Goal: Task Accomplishment & Management: Use online tool/utility

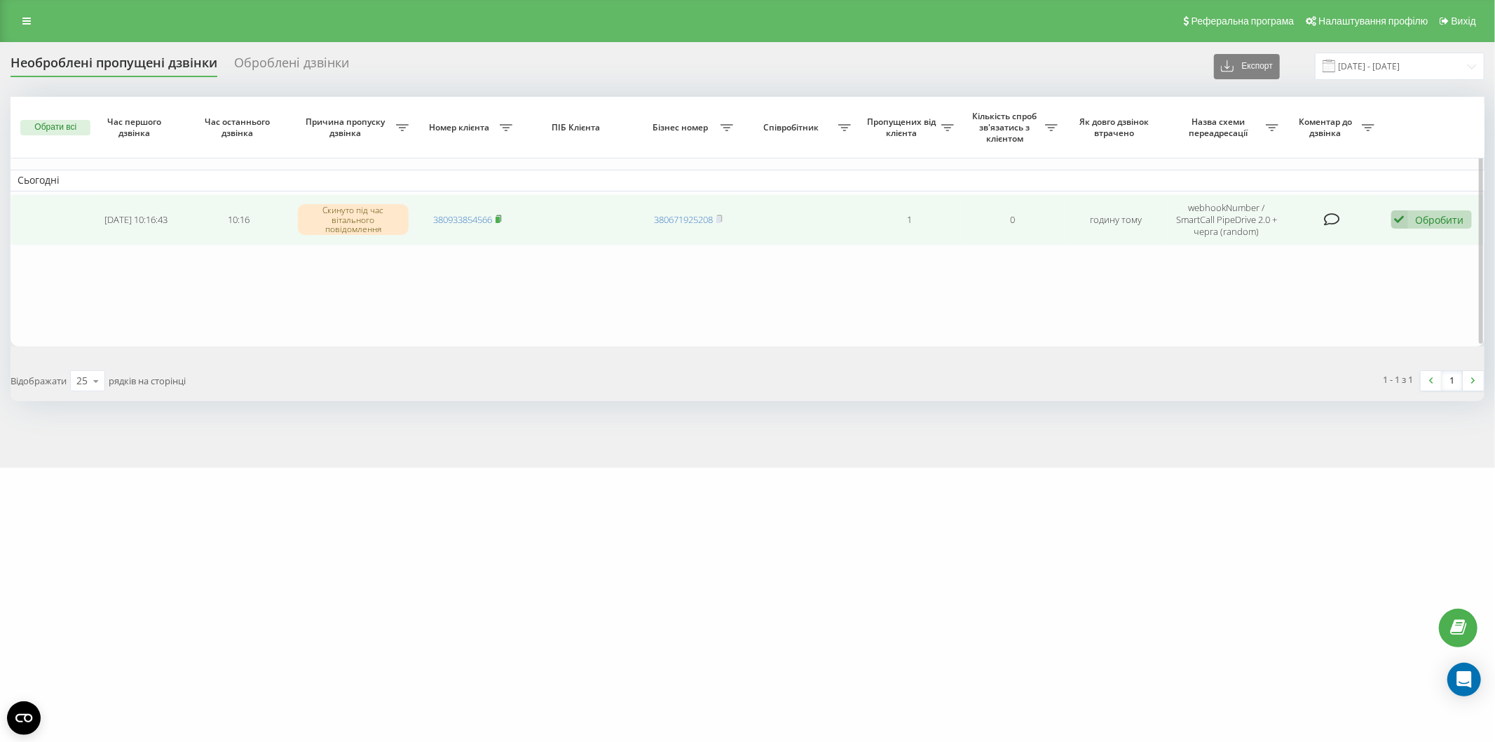
click at [496, 217] on icon at bounding box center [499, 218] width 6 height 8
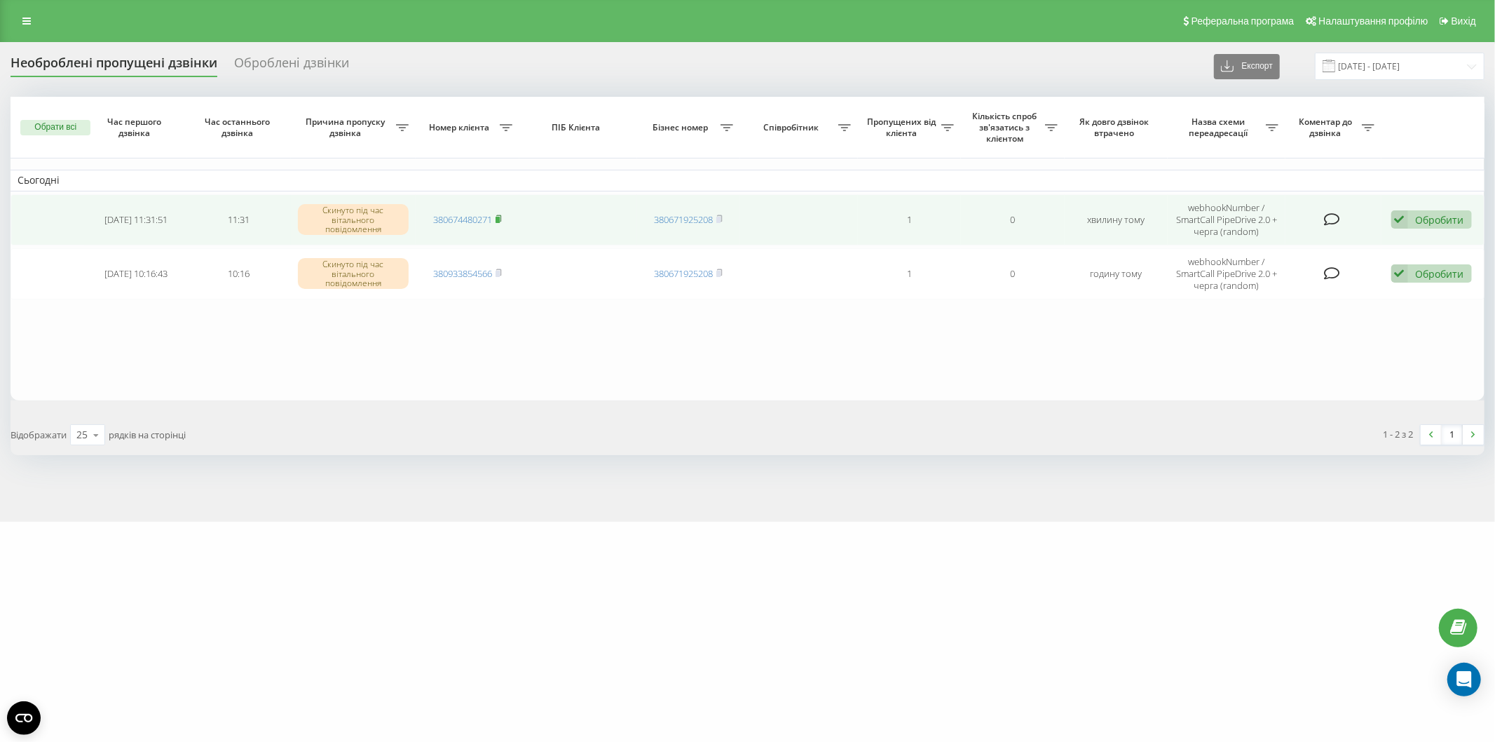
click at [502, 219] on icon at bounding box center [499, 218] width 6 height 8
click at [500, 217] on rect at bounding box center [498, 220] width 4 height 6
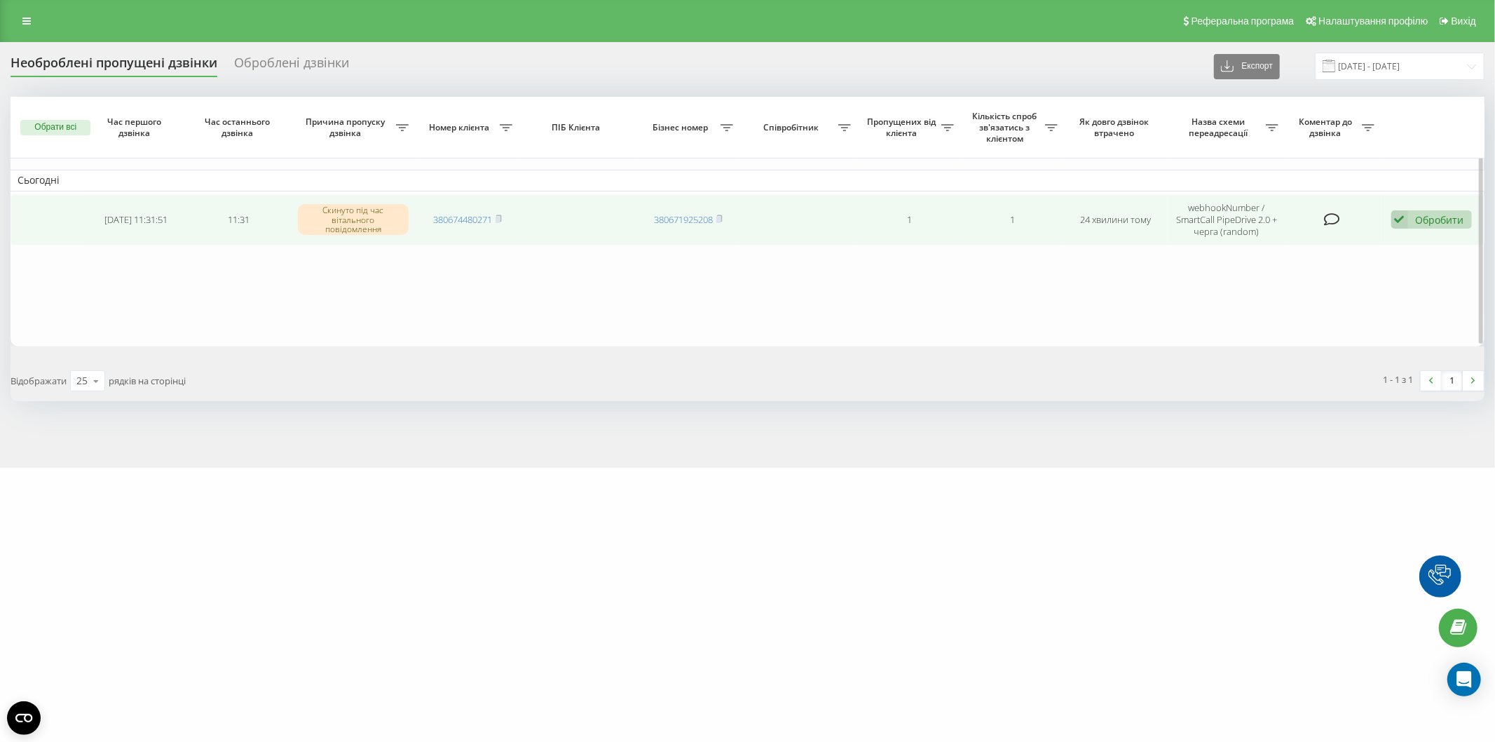
click at [1416, 221] on div "Обробити" at bounding box center [1440, 219] width 48 height 13
click at [1384, 238] on div "Не вдалося зв'язатися" at bounding box center [1340, 241] width 262 height 25
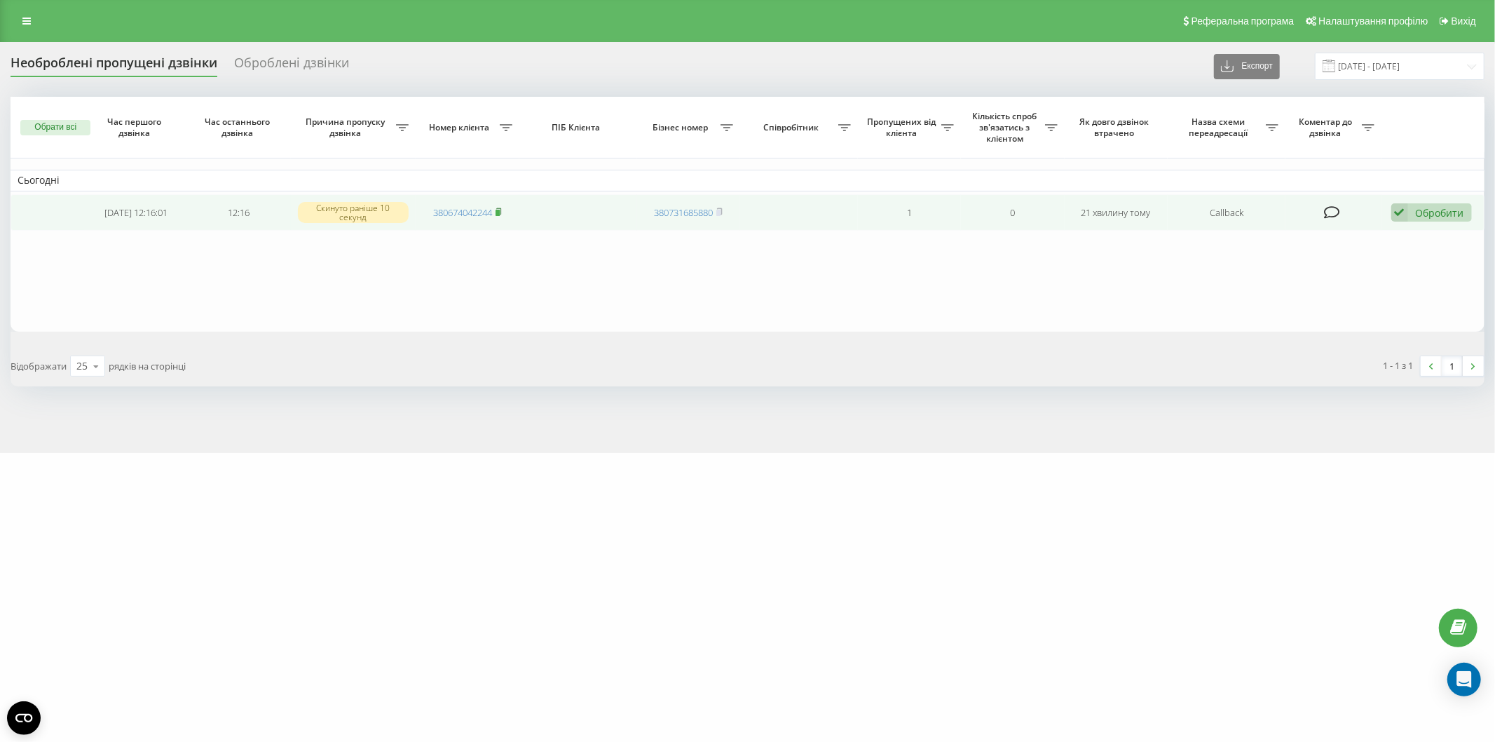
click at [502, 212] on icon at bounding box center [499, 211] width 6 height 8
click at [1421, 209] on div "Обробити" at bounding box center [1440, 212] width 48 height 13
click at [1400, 236] on div "Не вдалося зв'язатися" at bounding box center [1340, 234] width 262 height 25
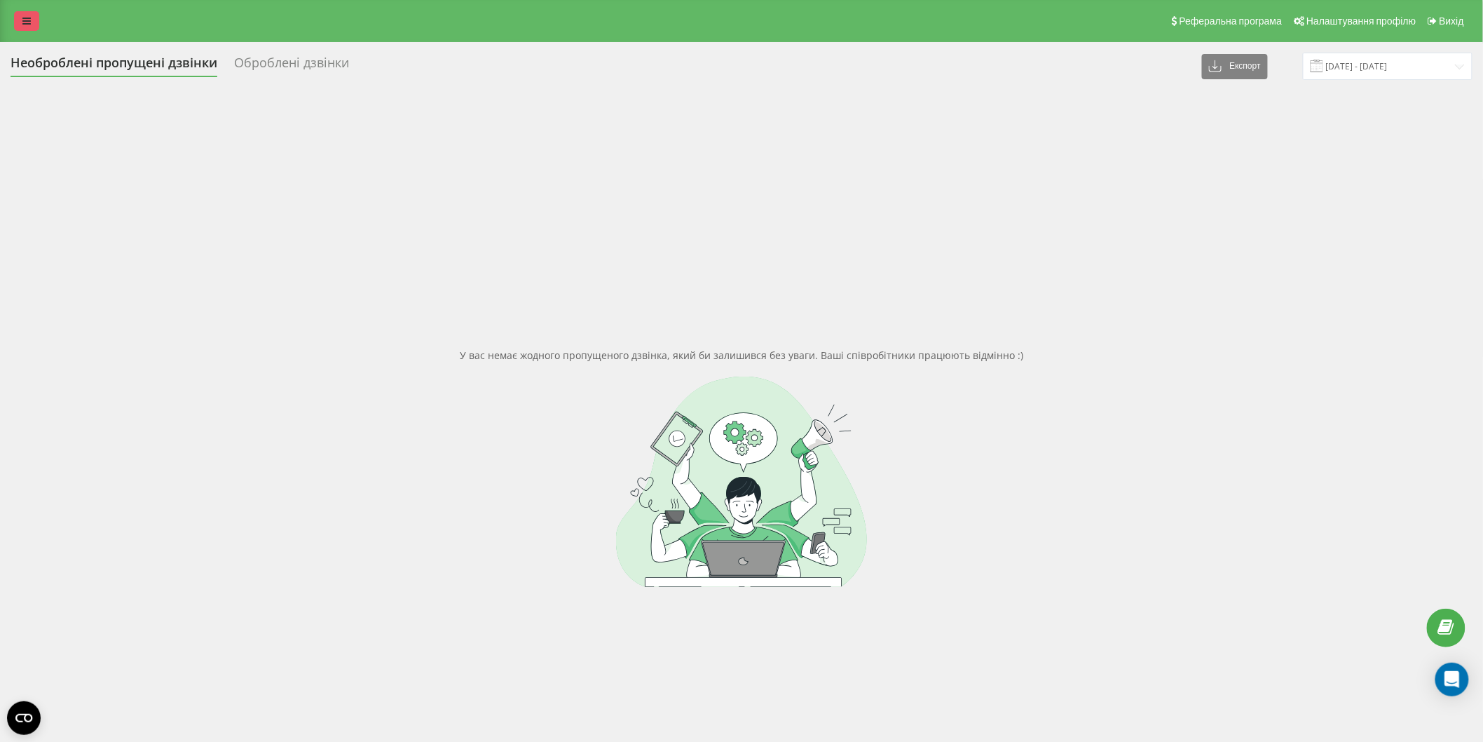
click at [35, 22] on link at bounding box center [26, 21] width 25 height 20
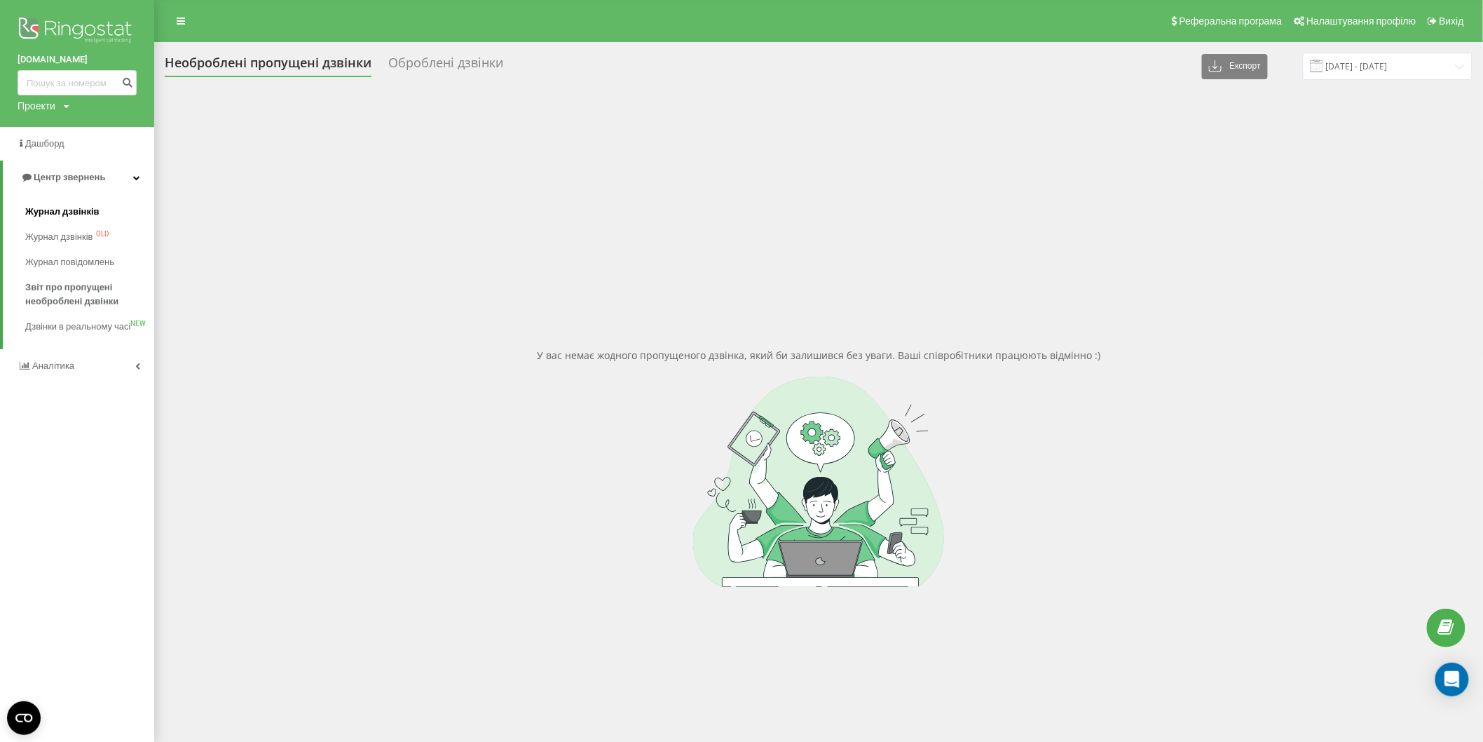
click at [76, 205] on span "Журнал дзвінків" at bounding box center [62, 212] width 74 height 14
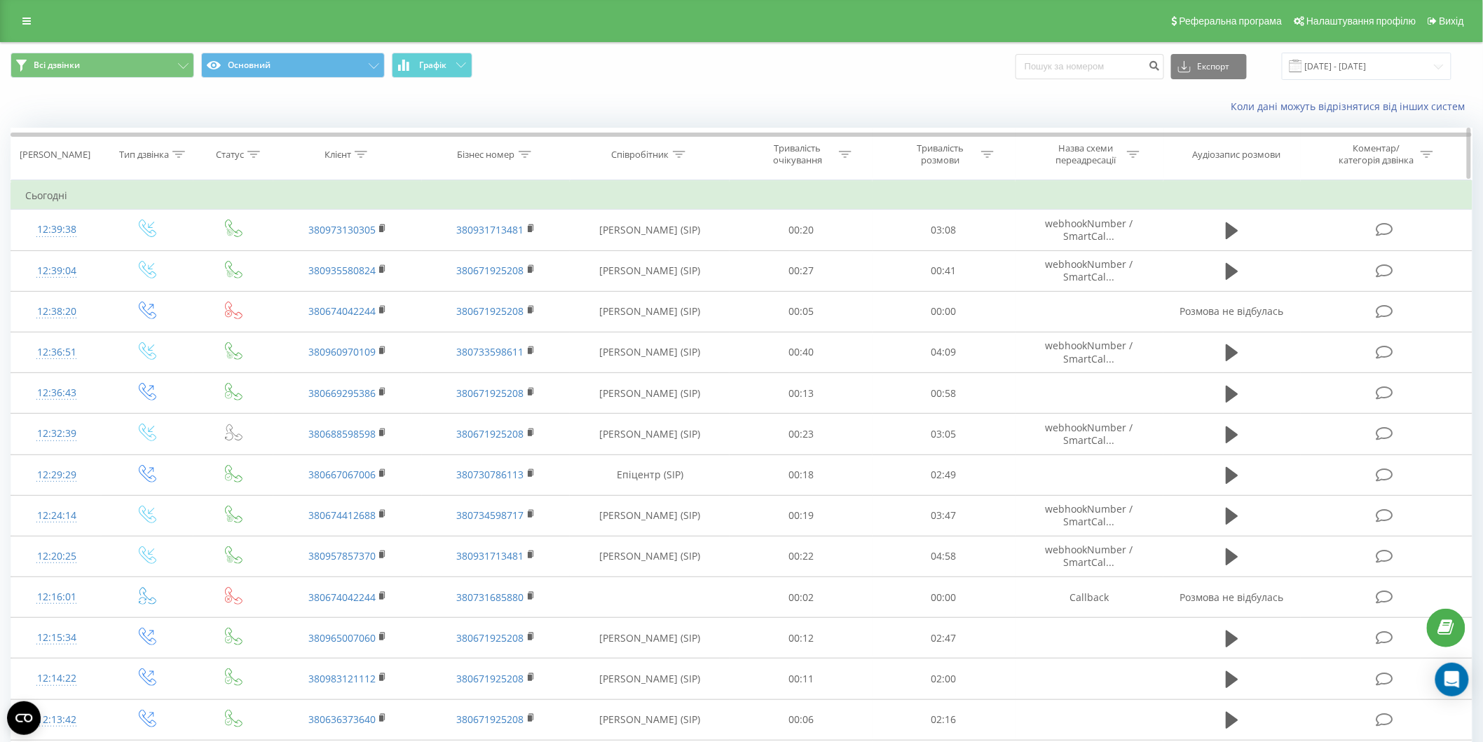
click at [360, 152] on icon at bounding box center [361, 154] width 13 height 7
click at [351, 251] on input "text" at bounding box center [347, 255] width 123 height 25
paste input "0930299785"
type input "0930299785"
click at [363, 281] on span "OK" at bounding box center [376, 282] width 39 height 22
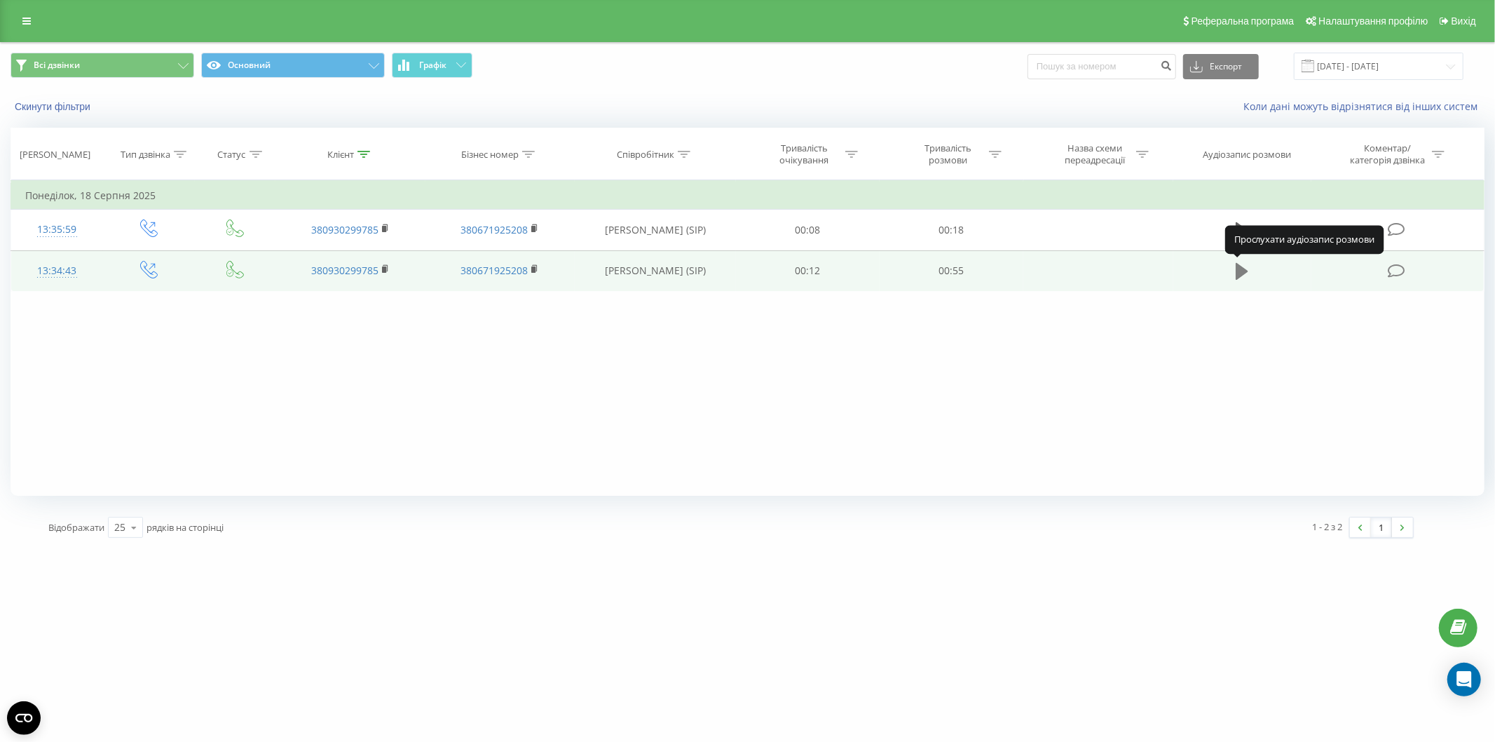
click at [1236, 271] on icon at bounding box center [1242, 271] width 13 height 17
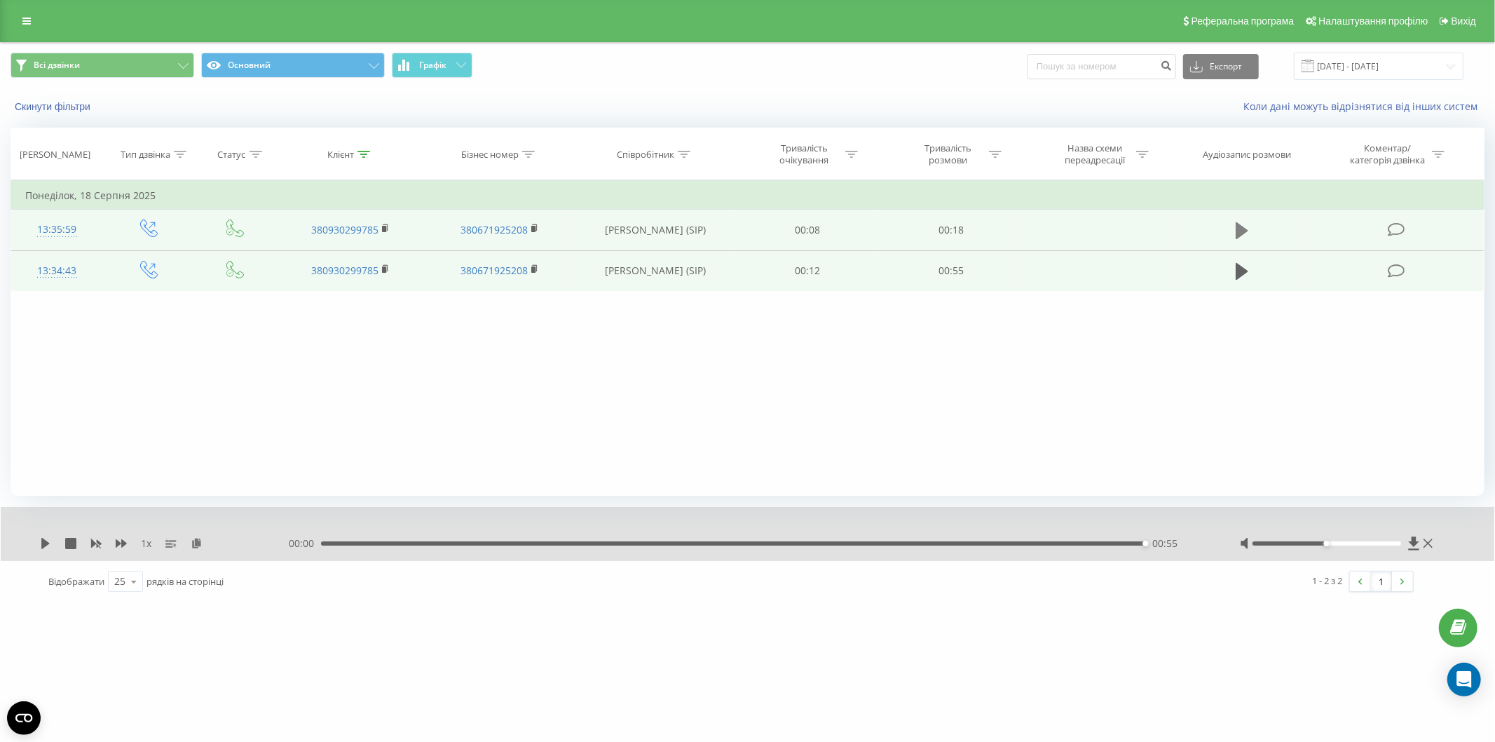
click at [1245, 228] on icon at bounding box center [1242, 230] width 13 height 17
click at [28, 21] on icon at bounding box center [26, 21] width 8 height 10
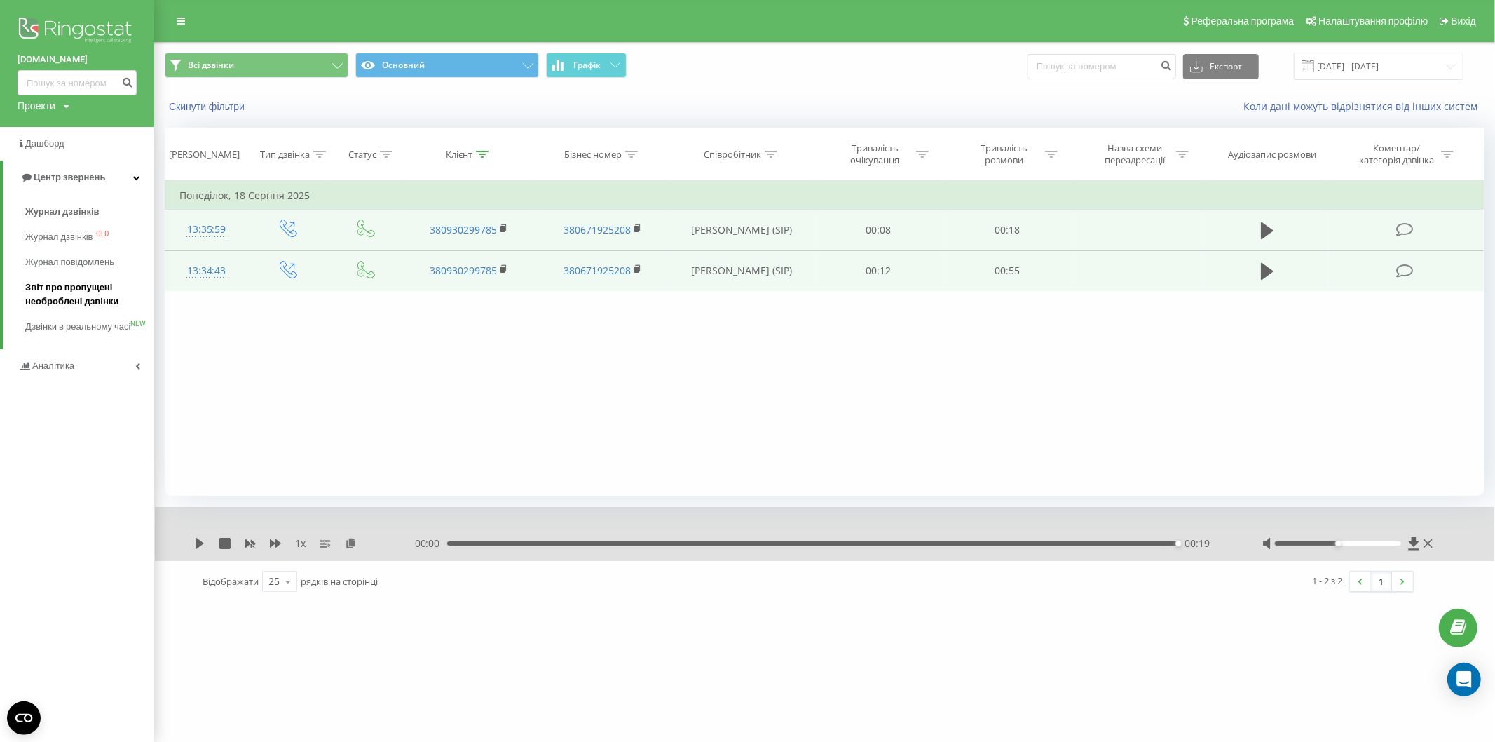
click at [68, 296] on span "Звіт про пропущені необроблені дзвінки" at bounding box center [86, 294] width 122 height 28
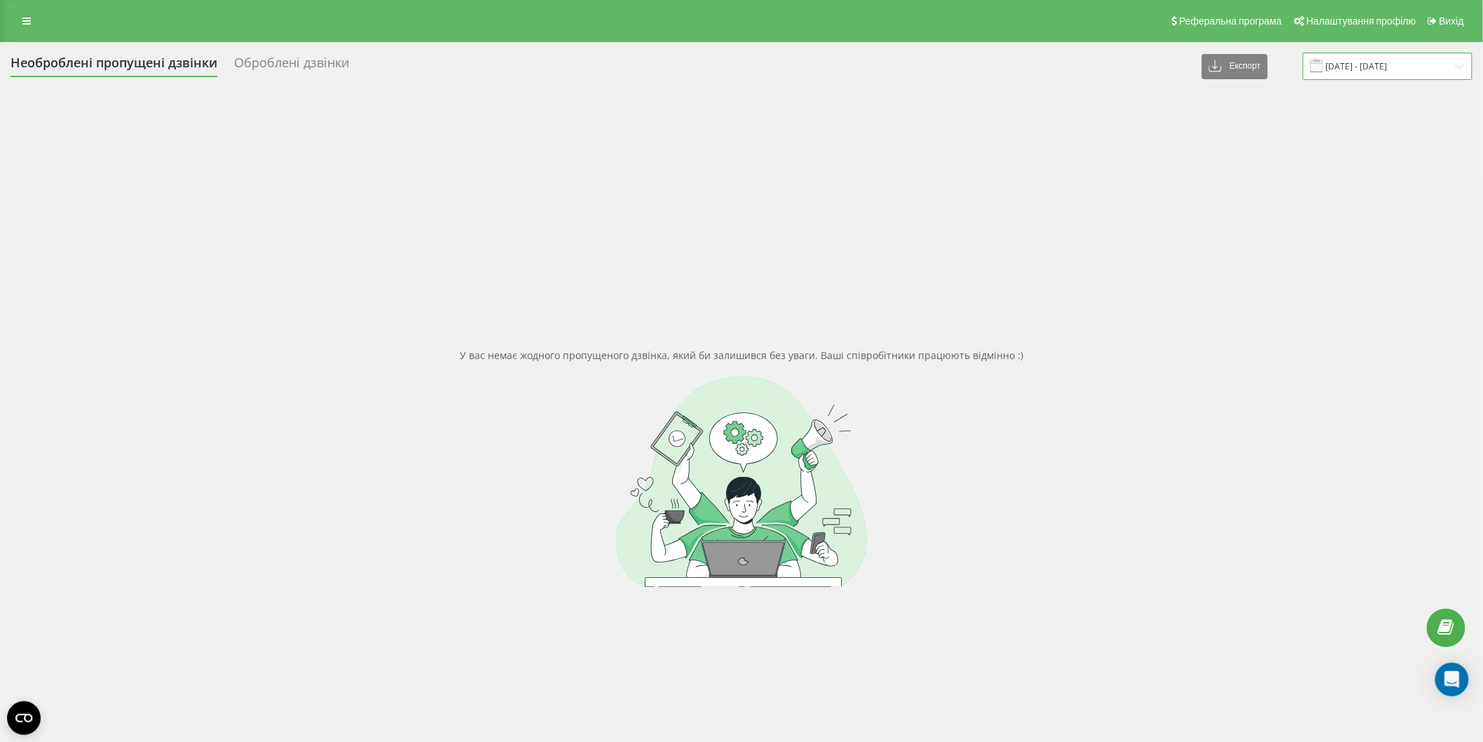
click at [1372, 64] on input "[DATE] - [DATE]" at bounding box center [1388, 66] width 170 height 27
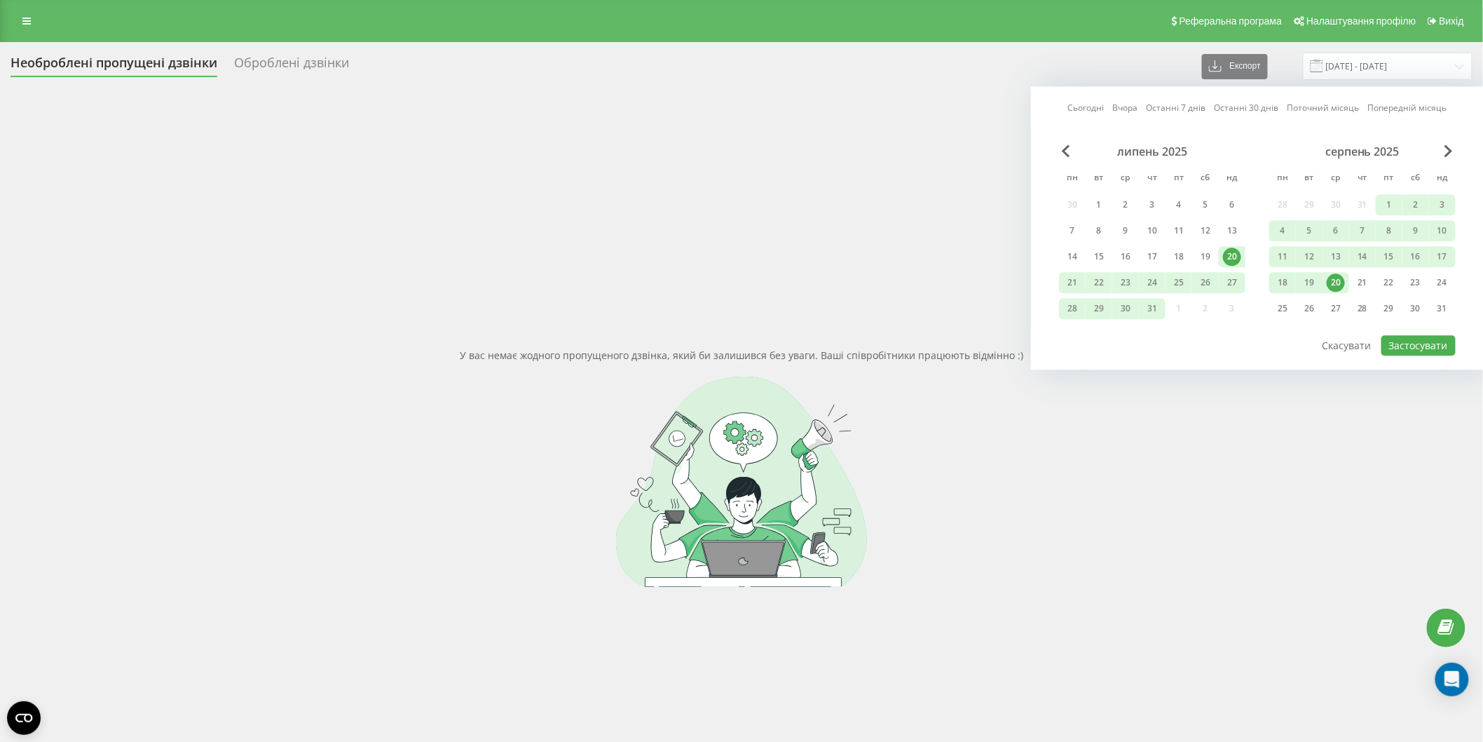
click at [1339, 285] on div "20" at bounding box center [1336, 282] width 18 height 18
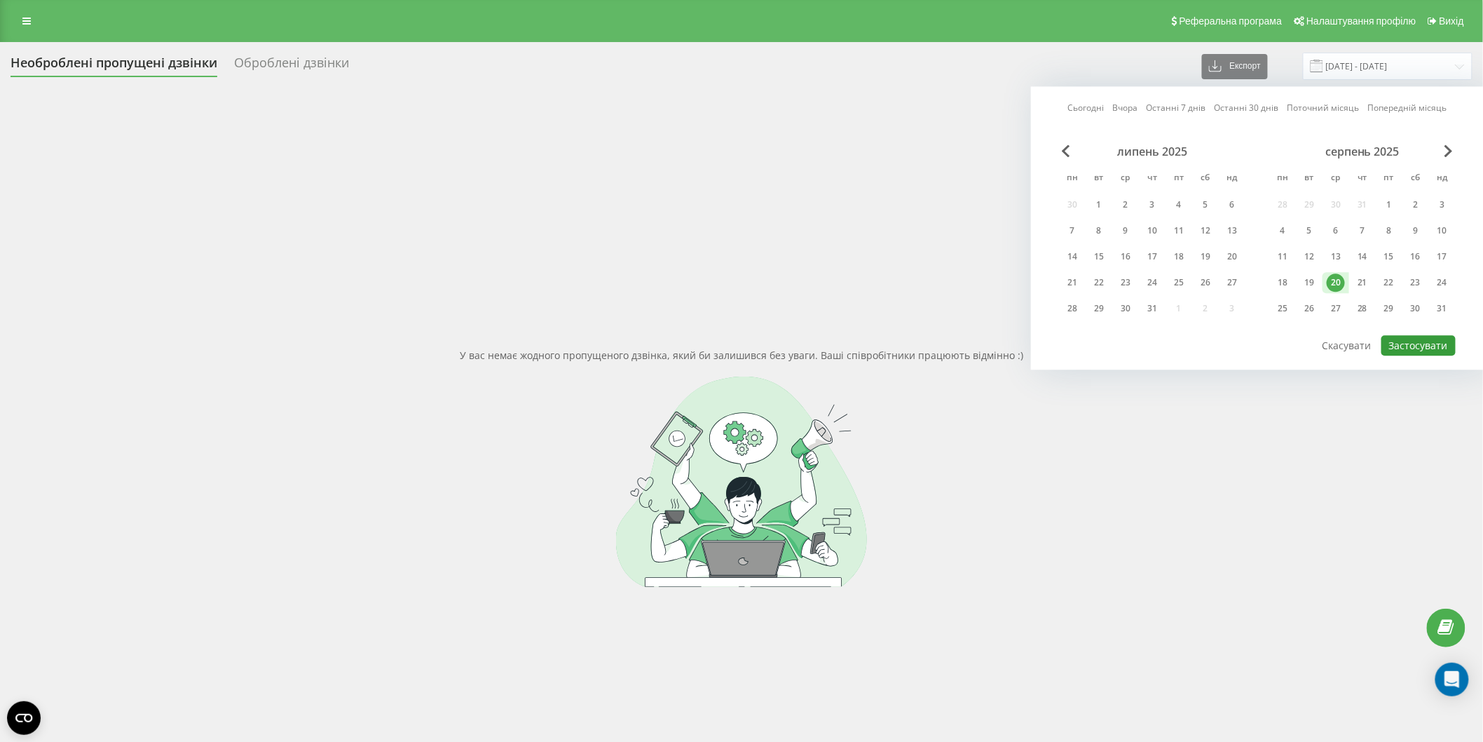
click at [1400, 343] on button "Застосувати" at bounding box center [1418, 345] width 74 height 20
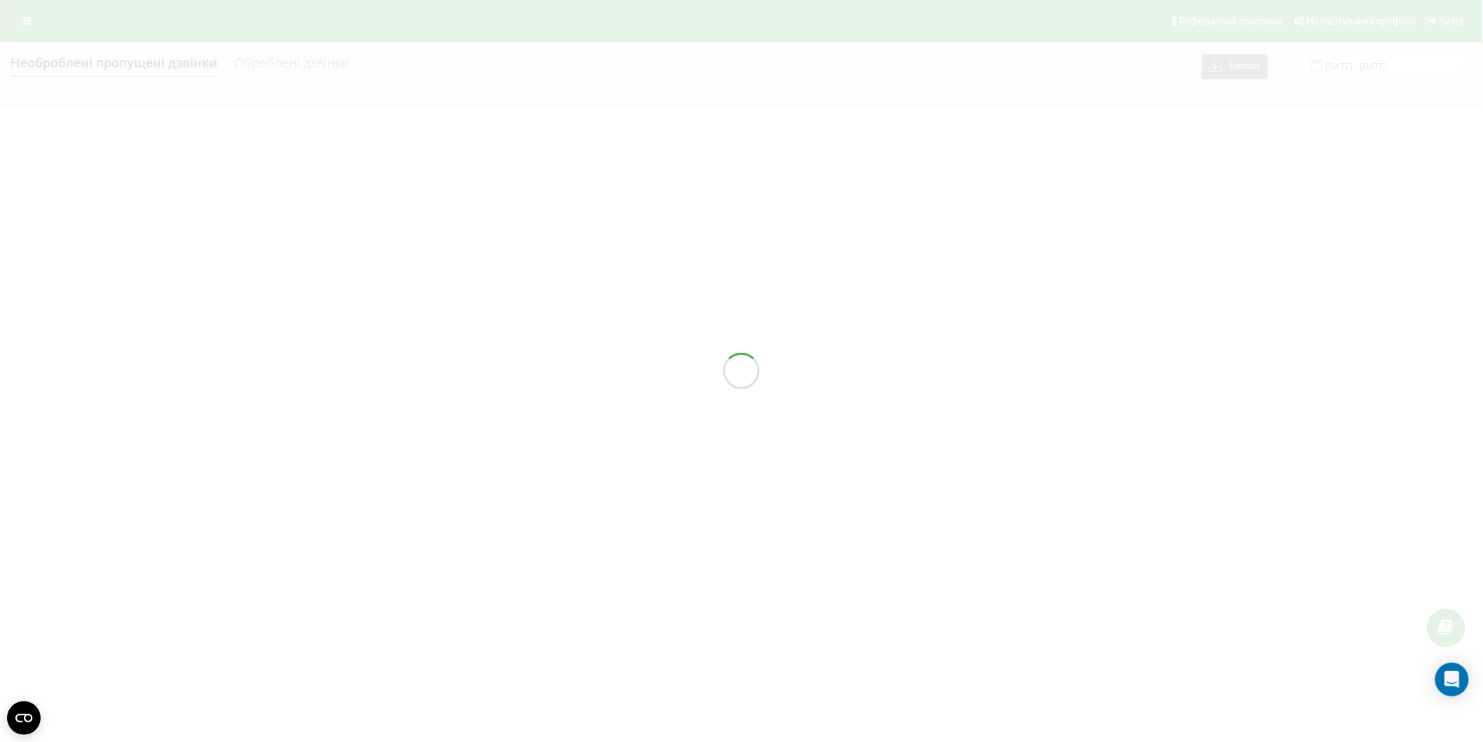
type input "[DATE] - [DATE]"
